Goal: Obtain resource: Obtain resource

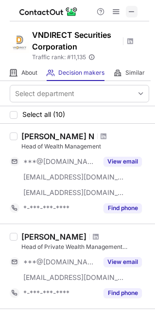
click at [129, 10] on span at bounding box center [132, 12] width 8 height 8
click at [135, 11] on span at bounding box center [132, 12] width 8 height 8
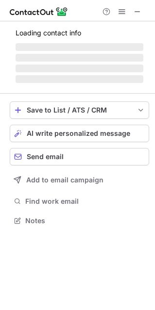
scroll to position [220, 154]
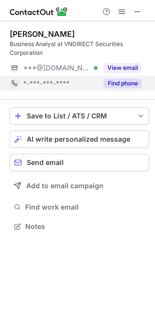
click at [119, 84] on button "Find phone" at bounding box center [122, 84] width 38 height 10
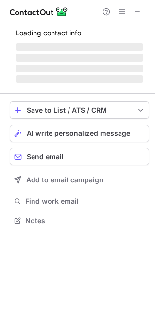
scroll to position [220, 154]
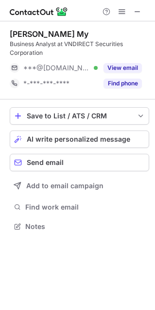
click at [128, 79] on button "Find phone" at bounding box center [122, 84] width 38 height 10
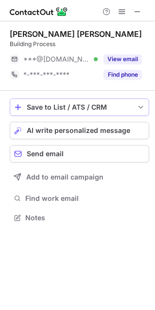
scroll to position [5, 5]
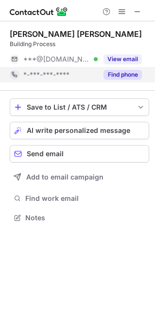
click at [111, 78] on button "Find phone" at bounding box center [122, 75] width 38 height 10
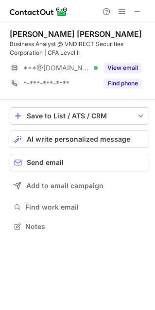
scroll to position [220, 154]
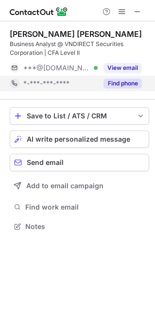
click at [128, 78] on div "Find phone" at bounding box center [120, 84] width 44 height 16
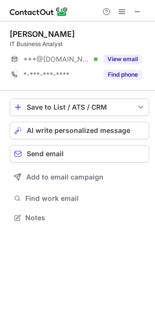
scroll to position [211, 154]
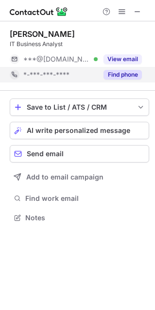
click at [133, 71] on button "Find phone" at bounding box center [122, 75] width 38 height 10
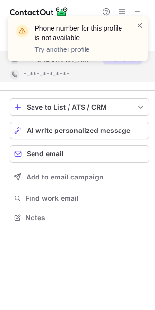
click at [136, 54] on div "Phone number for this profile is not available Try another profile" at bounding box center [77, 43] width 155 height 72
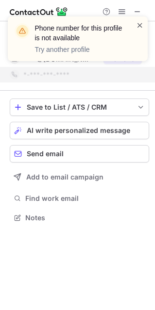
click at [138, 23] on span at bounding box center [140, 25] width 8 height 10
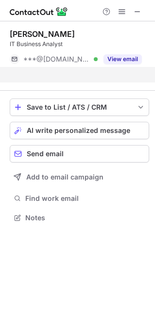
click at [126, 57] on div "Phone number for this profile is not available Try another profile" at bounding box center [77, 43] width 155 height 72
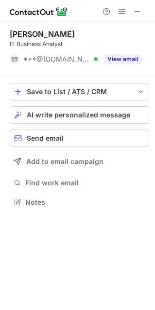
click at [126, 57] on button "View email" at bounding box center [122, 59] width 38 height 10
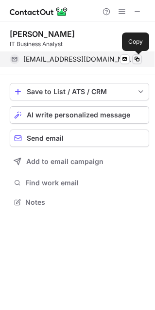
click at [139, 60] on span at bounding box center [137, 59] width 8 height 8
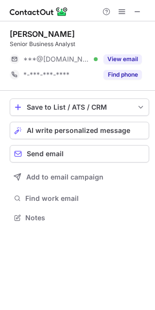
scroll to position [211, 154]
click at [137, 8] on span at bounding box center [138, 12] width 8 height 8
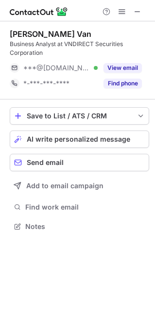
scroll to position [220, 154]
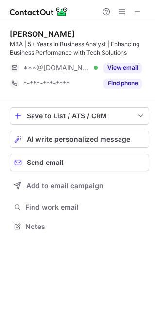
scroll to position [220, 154]
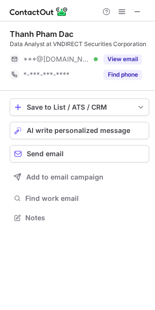
scroll to position [211, 154]
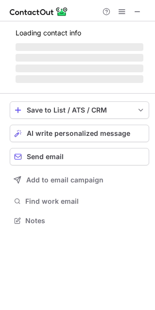
scroll to position [4, 5]
click at [122, 79] on span "‌" at bounding box center [80, 79] width 128 height 8
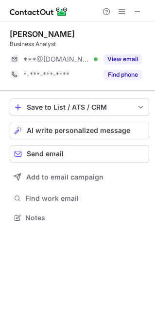
scroll to position [5, 5]
click at [122, 79] on button "Find phone" at bounding box center [122, 75] width 38 height 10
